Goal: Register for event/course

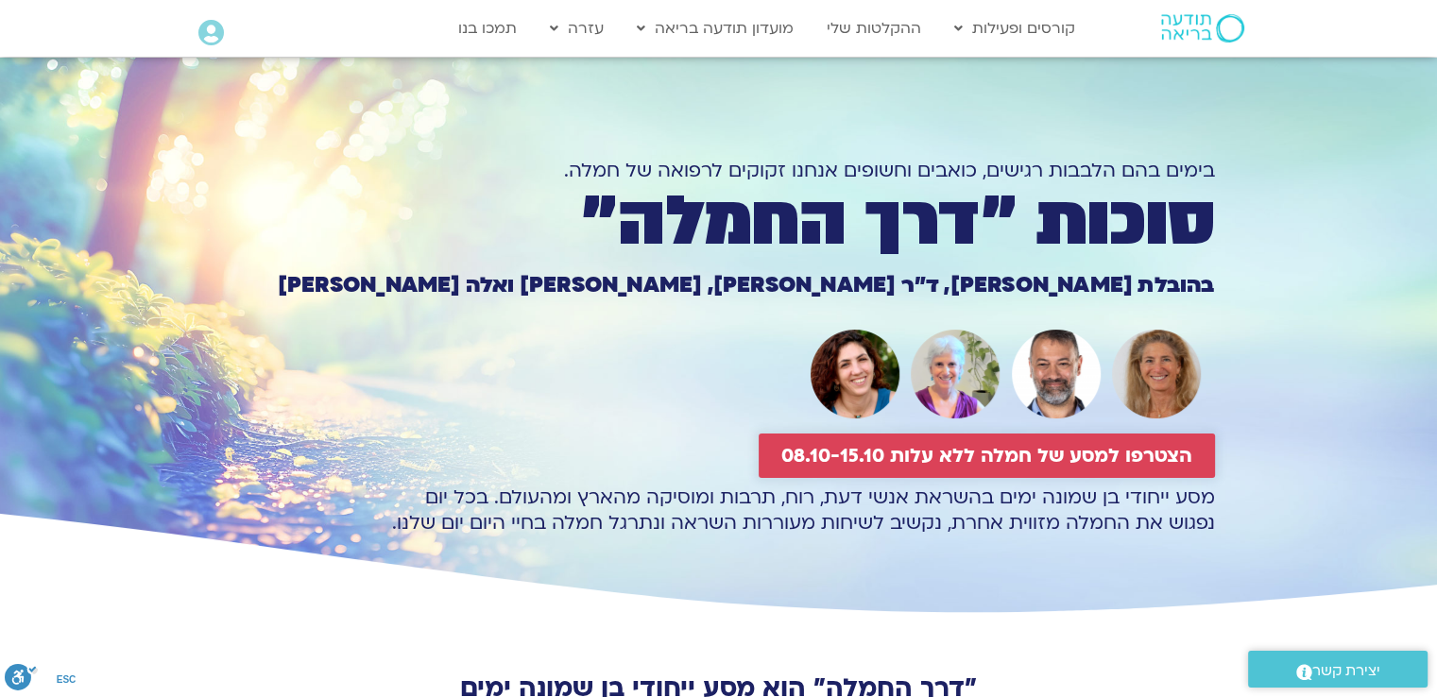
click at [998, 458] on span "הצטרפו למסע של חמלה ללא עלות 08.10-15.10" at bounding box center [986, 456] width 411 height 22
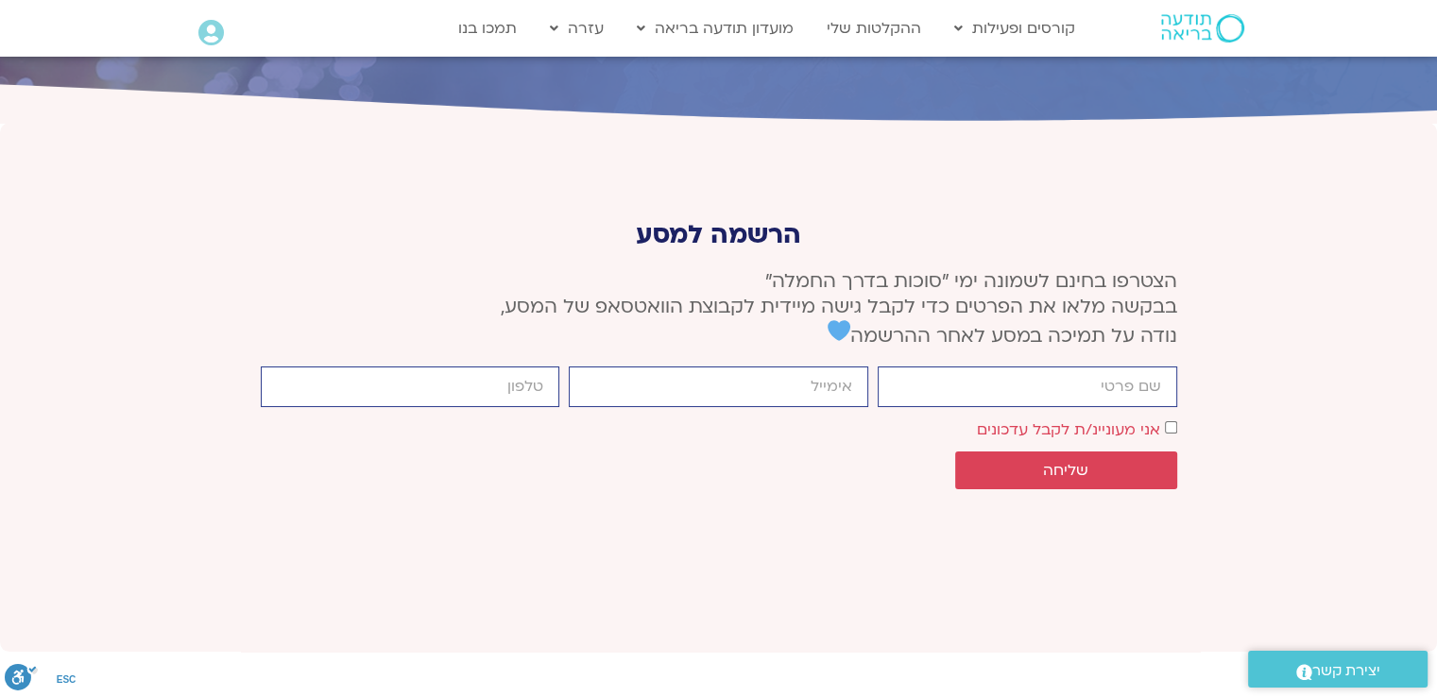
scroll to position [7065, 0]
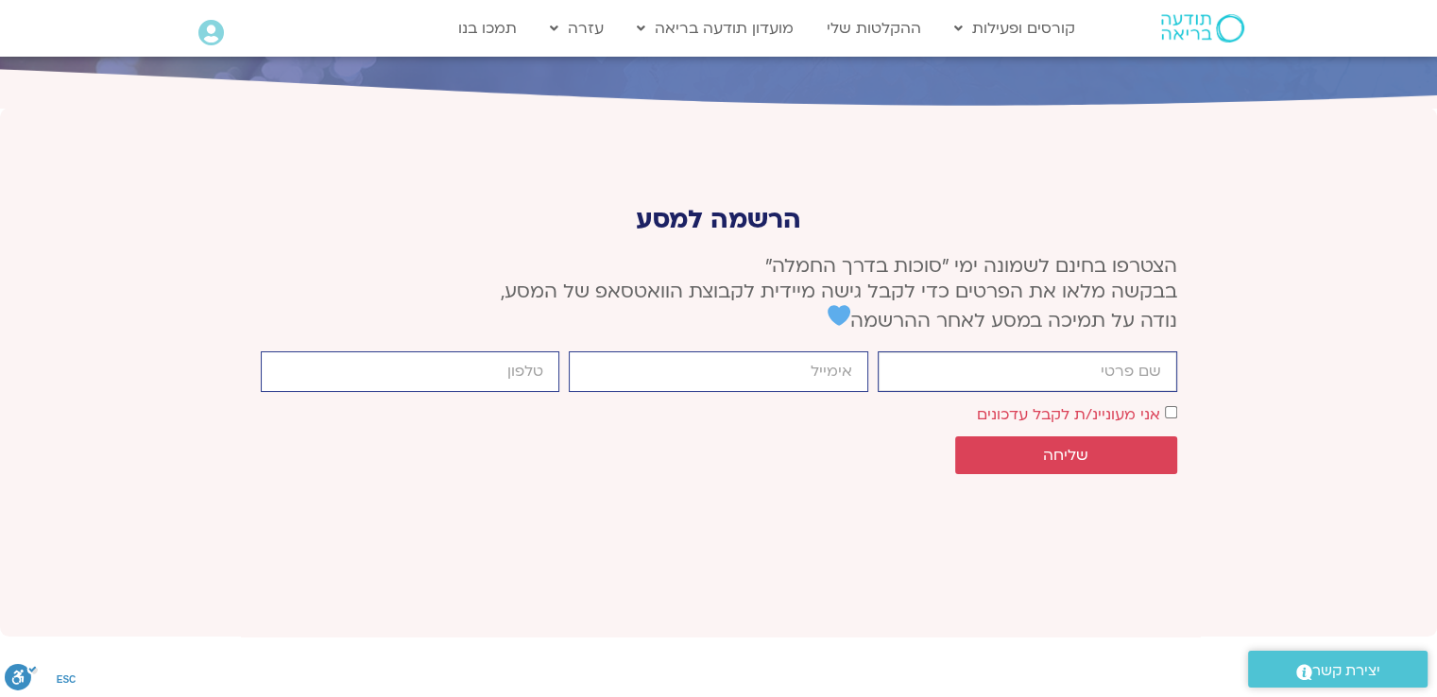
click at [1142, 351] on input "firstname" at bounding box center [1027, 371] width 299 height 41
type input "מירי קרפיול"
type input "awmiri@walla.com"
type input "0506621417"
click at [1068, 447] on span "שליחה" at bounding box center [1065, 455] width 45 height 17
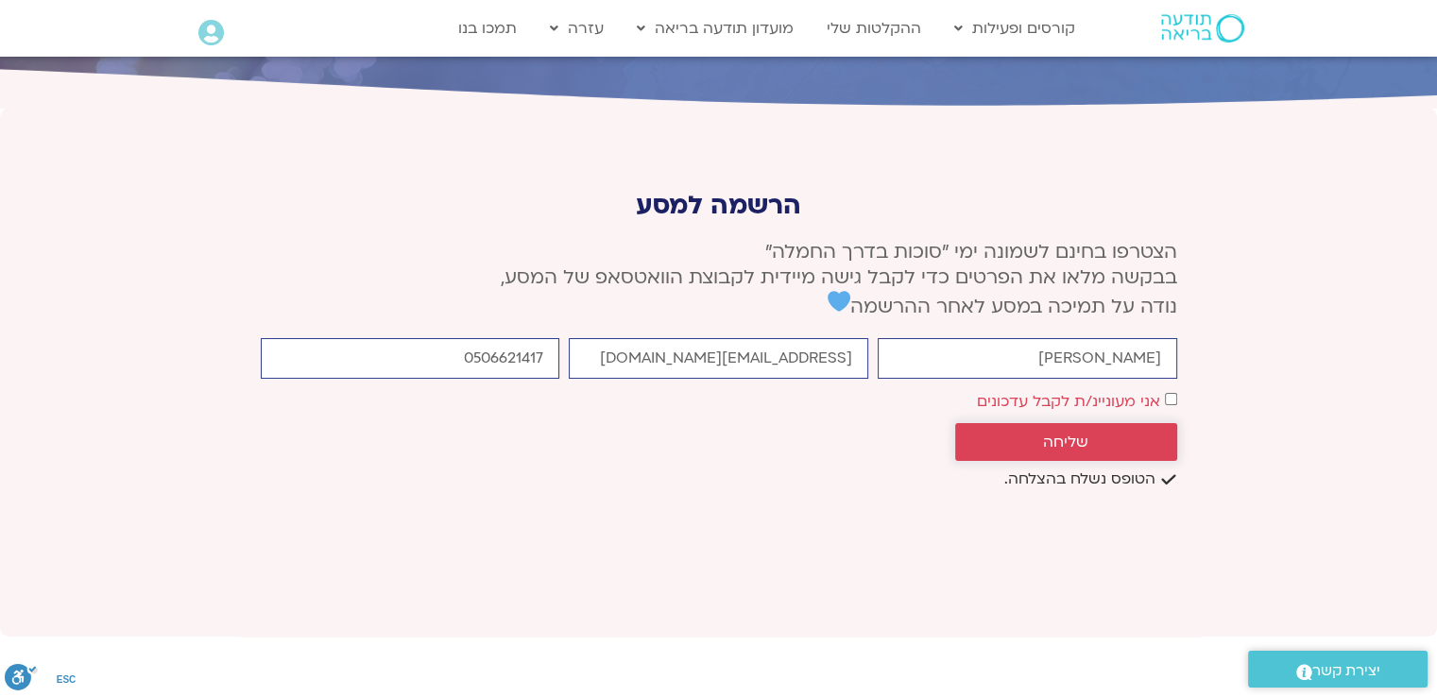
scroll to position [7052, 0]
